Goal: Check status: Check status

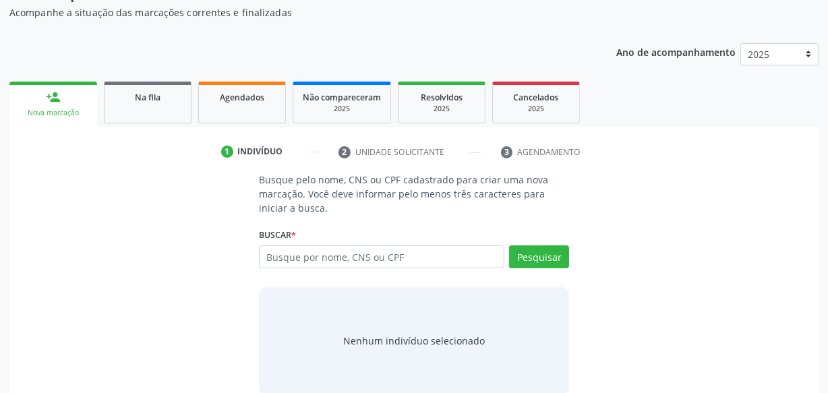
scroll to position [159, 0]
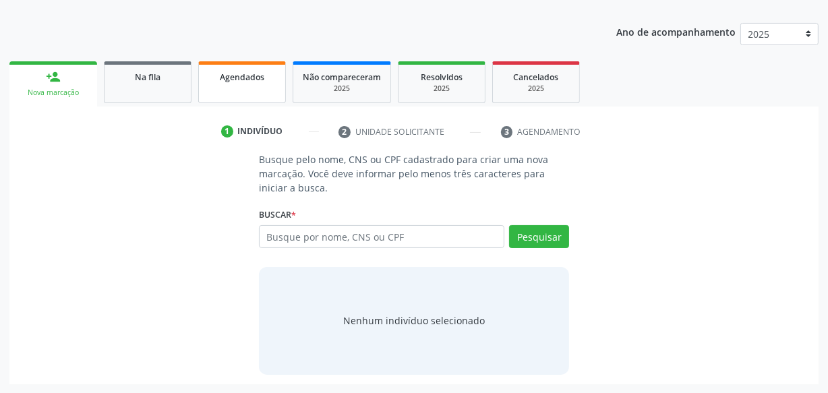
click at [235, 84] on link "Agendados" at bounding box center [242, 82] width 88 height 42
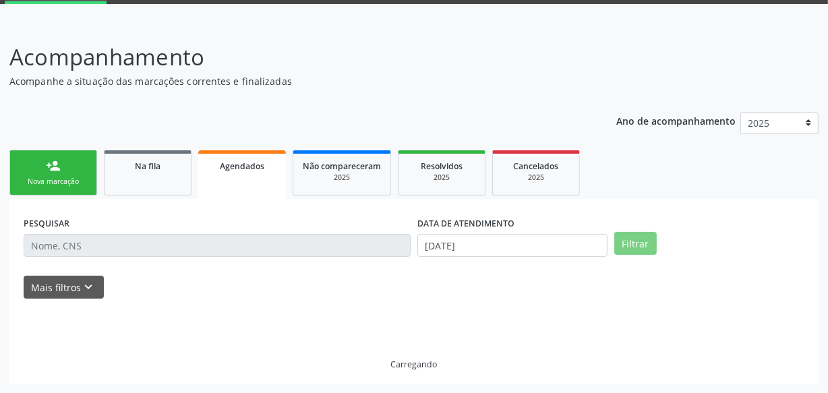
scroll to position [41, 0]
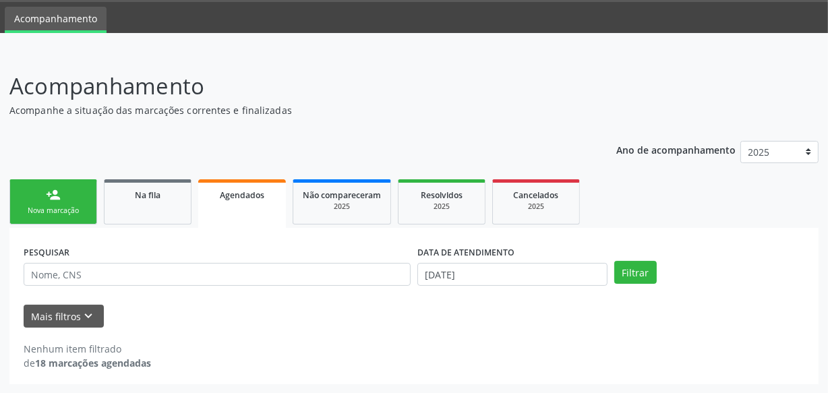
click at [599, 256] on div "DATA DE ATENDIMENTO" at bounding box center [512, 252] width 190 height 21
click at [568, 269] on input "[DATE]" at bounding box center [512, 274] width 190 height 23
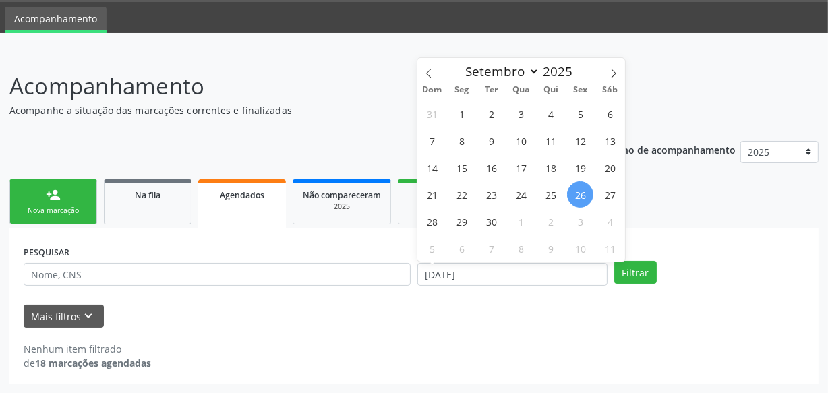
click at [593, 175] on div "31 1 2 3 4 5 6 7 8 9 10 11 12 13 14 15 16 17 18 19 20 21 22 23 24 25 26 27 28 2…" at bounding box center [521, 181] width 208 height 162
click at [582, 191] on span "26" at bounding box center [580, 194] width 26 height 26
type input "[DATE]"
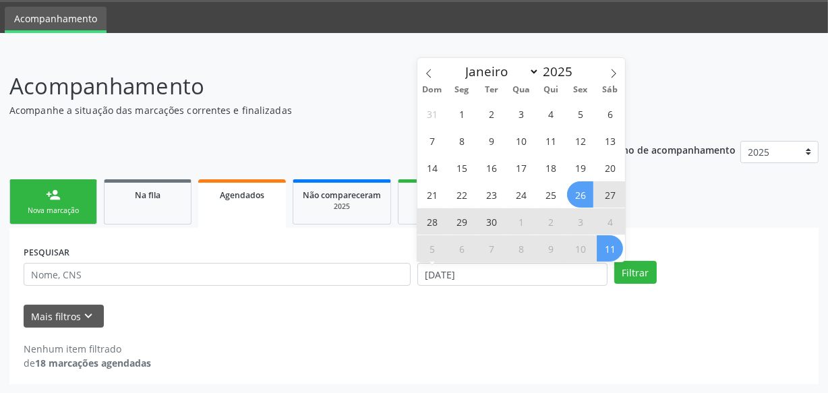
click at [609, 249] on span "11" at bounding box center [610, 248] width 26 height 26
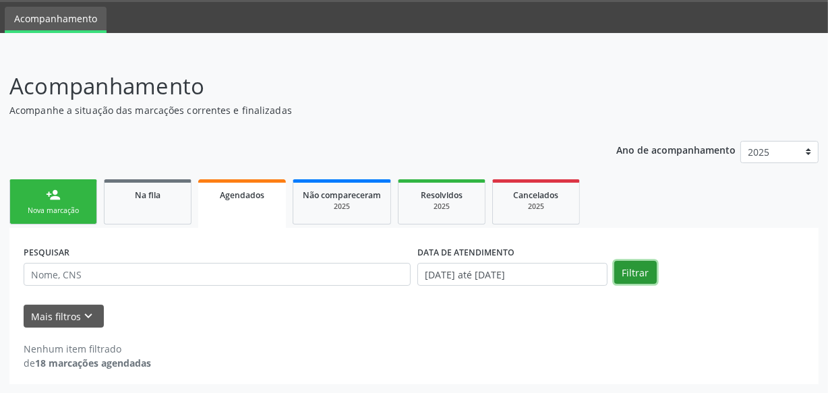
click at [616, 268] on button "Filtrar" at bounding box center [635, 272] width 42 height 23
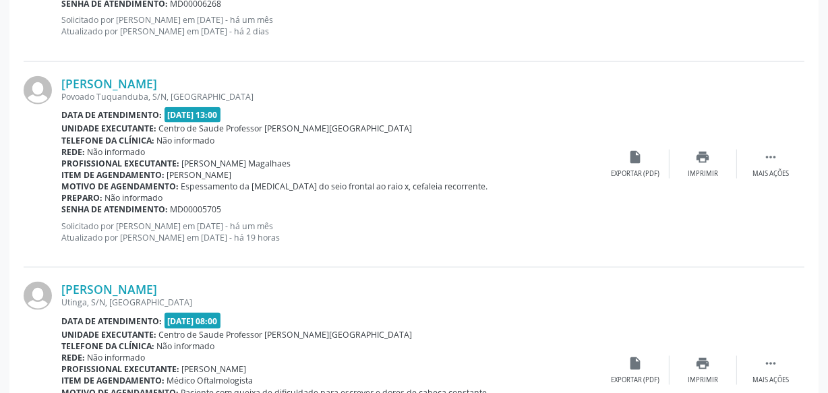
scroll to position [1635, 0]
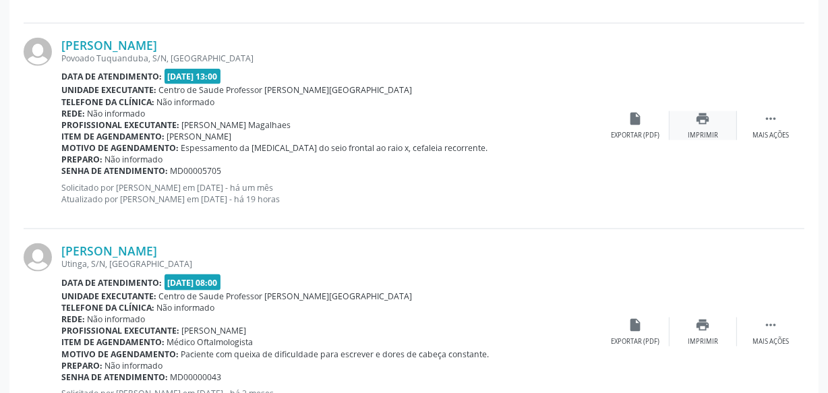
click at [702, 116] on icon "print" at bounding box center [703, 118] width 15 height 15
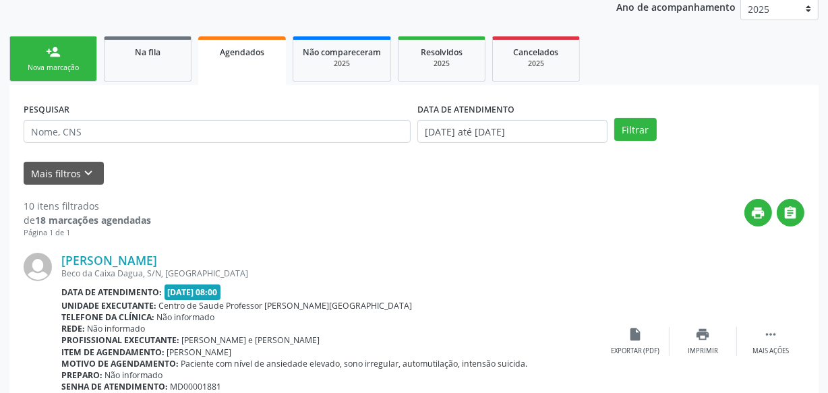
scroll to position [183, 0]
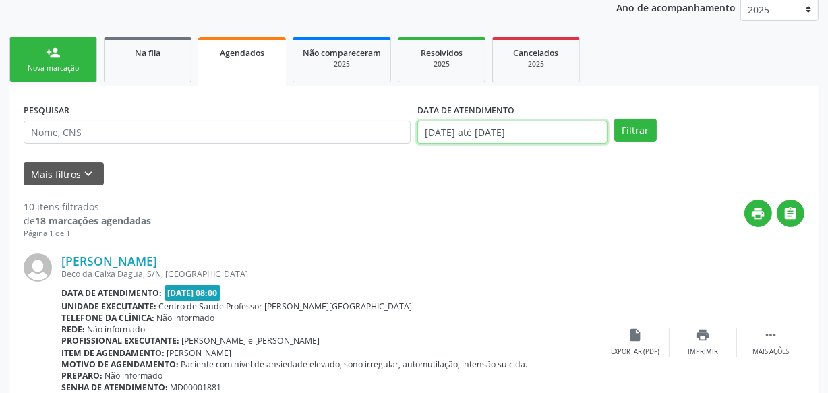
click at [521, 133] on input "[DATE] até [DATE]" at bounding box center [512, 132] width 190 height 23
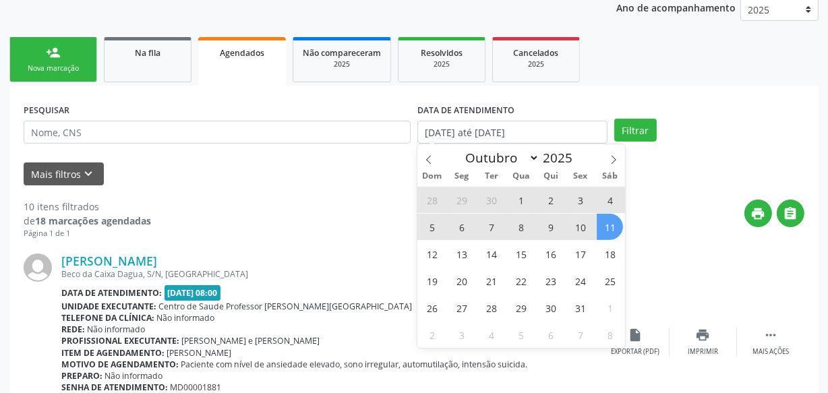
click at [521, 196] on span "1" at bounding box center [521, 200] width 26 height 26
type input "01/10/2025"
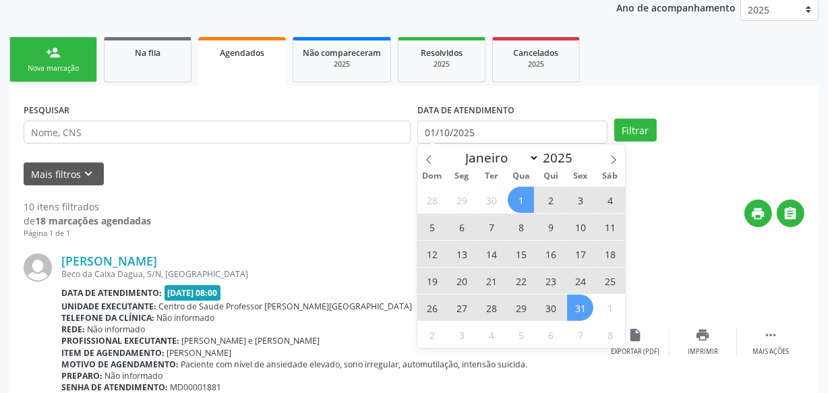
click at [573, 305] on span "31" at bounding box center [580, 308] width 26 height 26
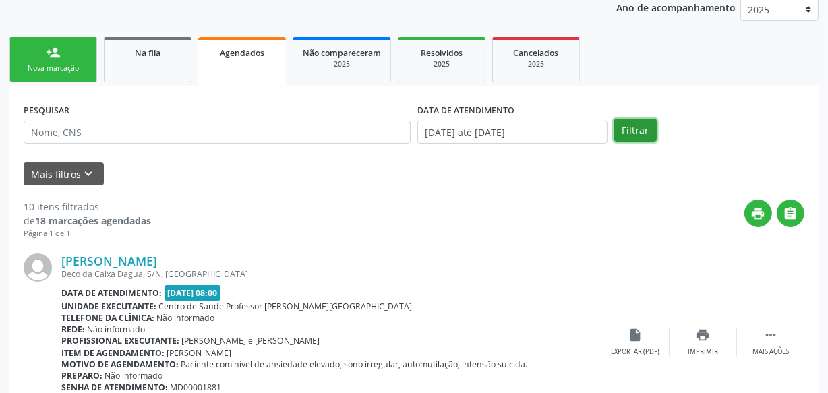
click at [624, 137] on button "Filtrar" at bounding box center [635, 130] width 42 height 23
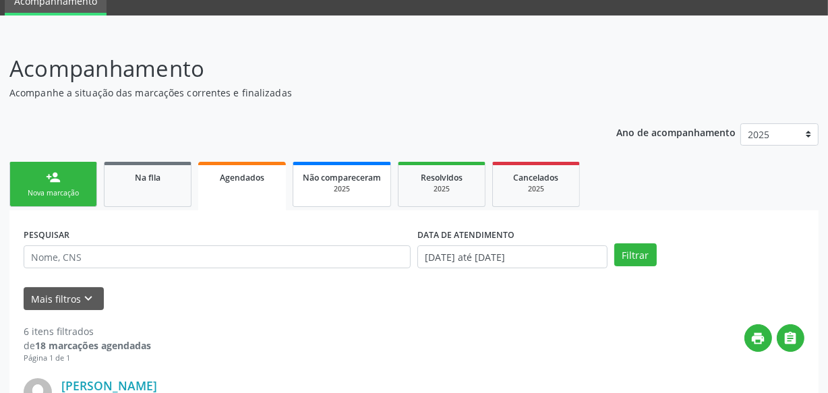
scroll to position [0, 0]
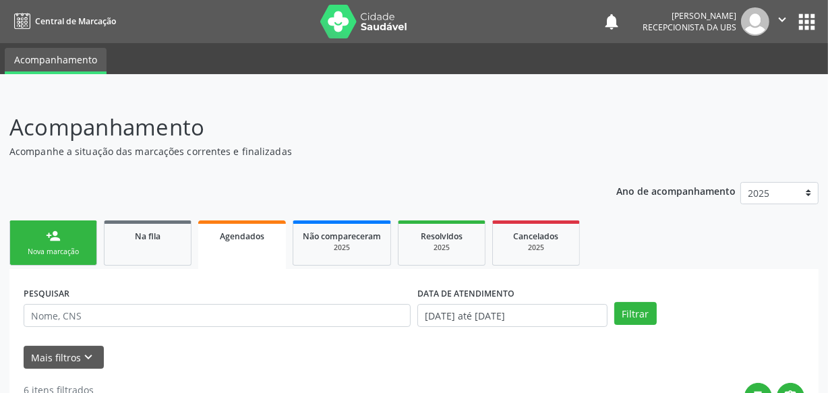
click at [48, 239] on div "person_add" at bounding box center [53, 236] width 15 height 15
